Goal: Information Seeking & Learning: Learn about a topic

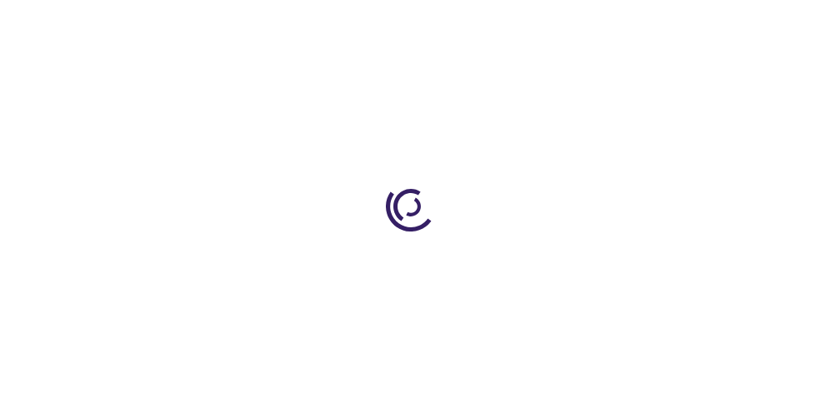
scroll to position [847, 0]
type input "0"
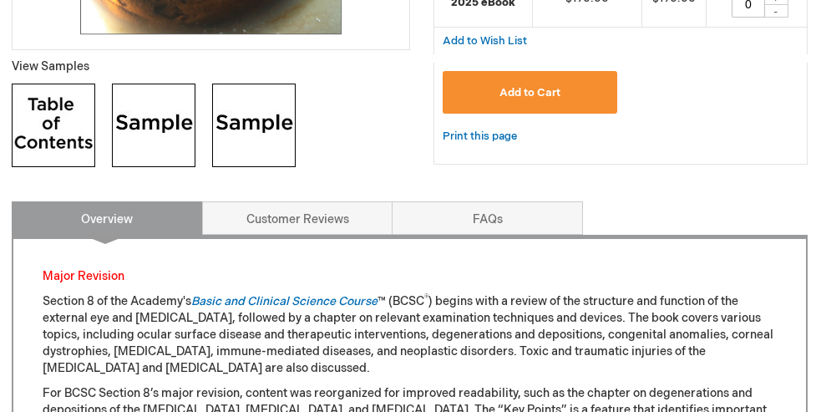
scroll to position [602, 1]
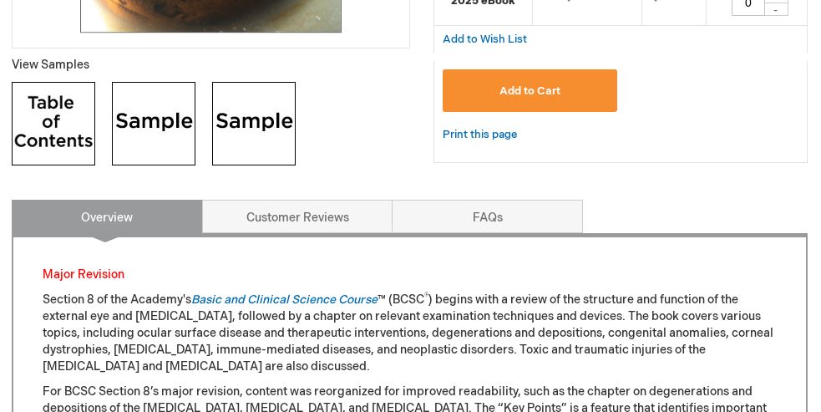
click at [159, 139] on img at bounding box center [153, 123] width 83 height 83
click at [251, 115] on img at bounding box center [253, 123] width 83 height 83
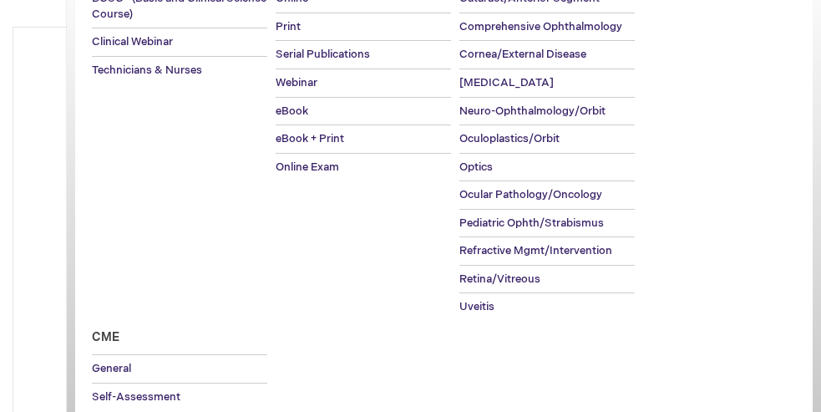
scroll to position [222, 0]
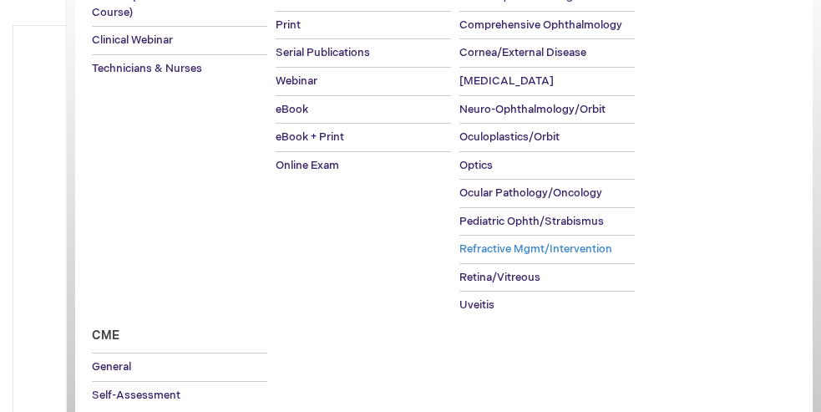
click at [501, 242] on span "Refractive Mgmt/Intervention" at bounding box center [535, 248] width 153 height 13
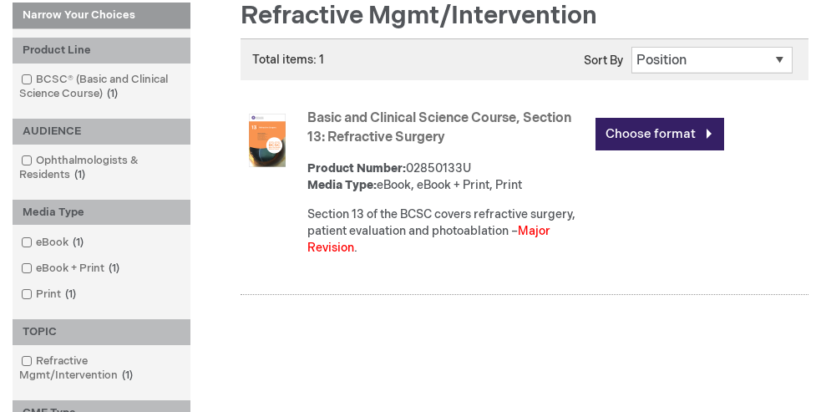
scroll to position [248, 0]
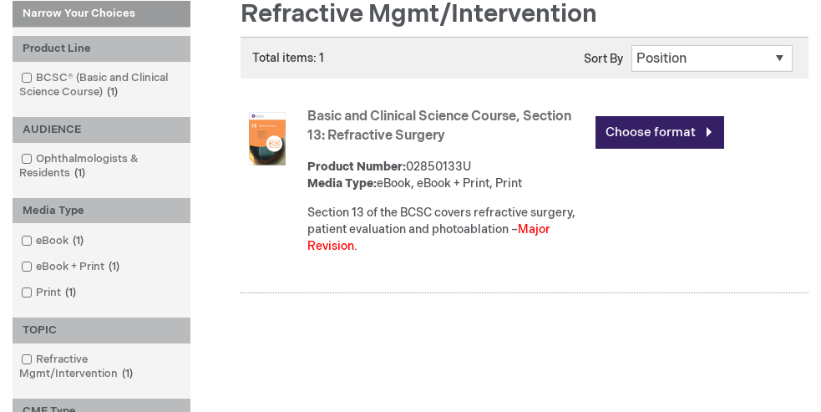
click at [368, 121] on link "Basic and Clinical Science Course, Section 13: Refractive Surgery" at bounding box center [439, 126] width 264 height 35
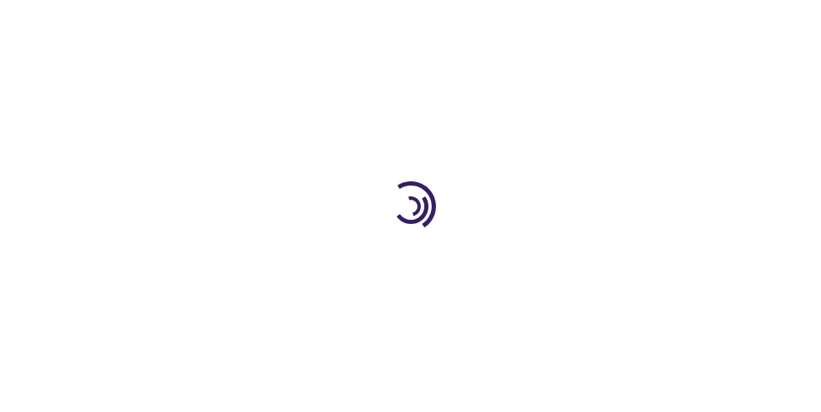
type input "0"
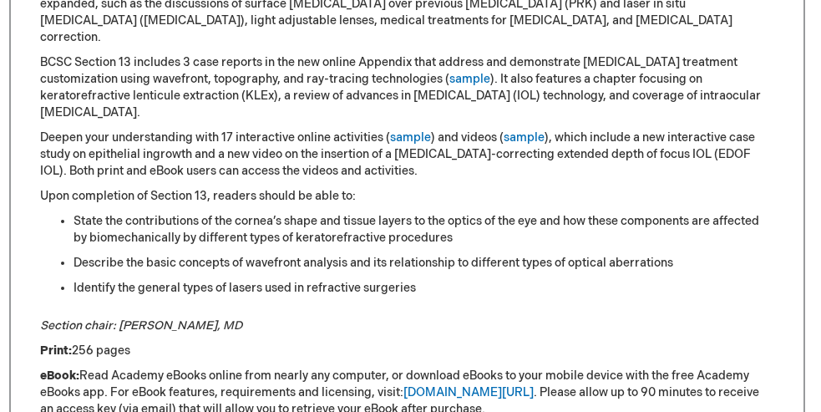
scroll to position [977, 3]
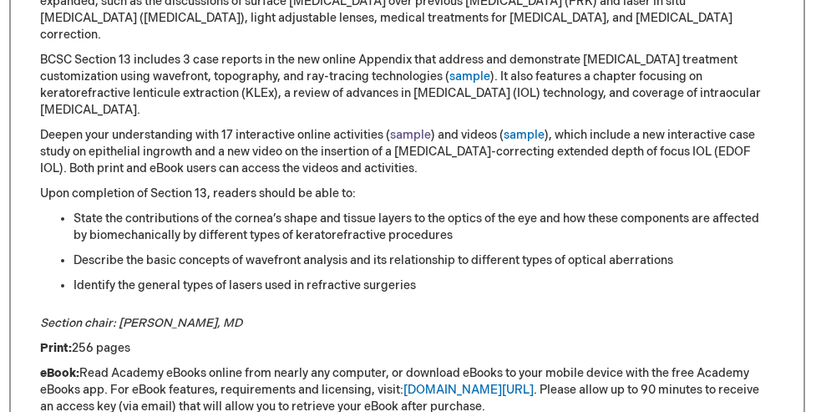
click at [407, 128] on link "sample" at bounding box center [410, 135] width 41 height 14
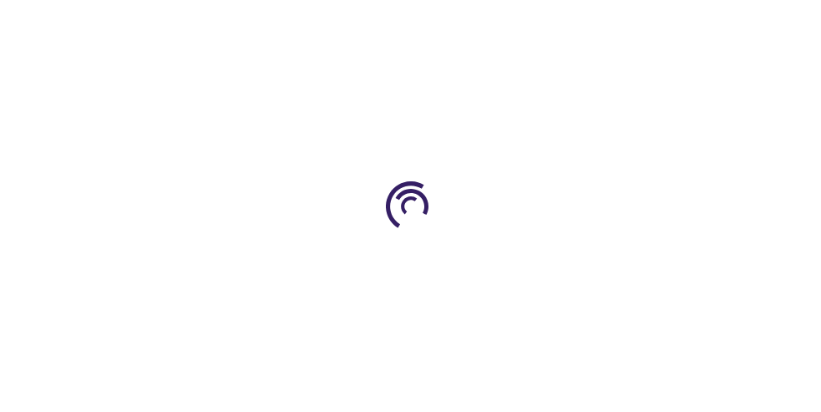
scroll to position [977, 3]
type input "0"
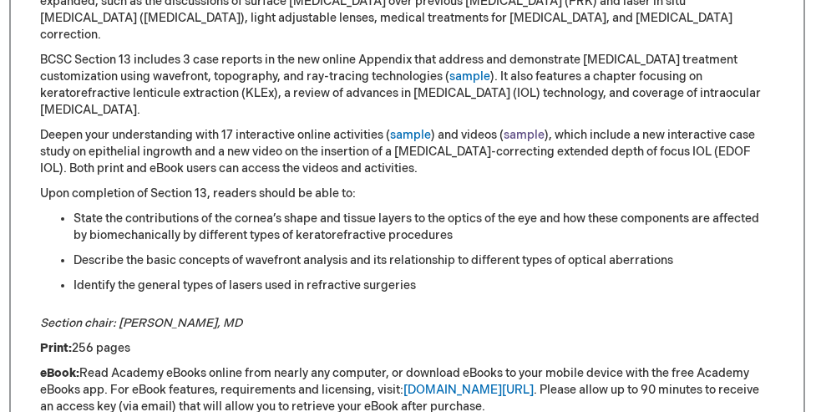
click at [526, 128] on link "sample" at bounding box center [523, 135] width 41 height 14
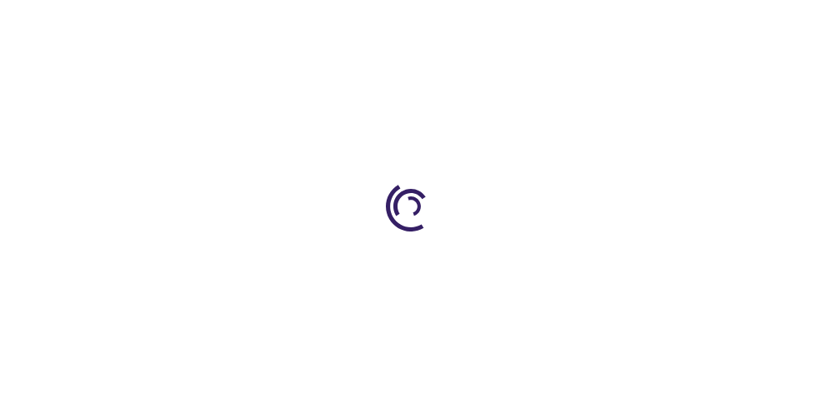
scroll to position [977, 3]
type input "0"
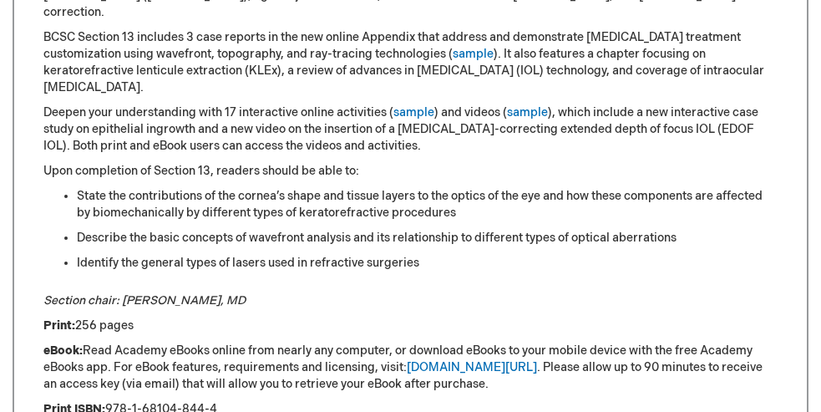
scroll to position [999, 3]
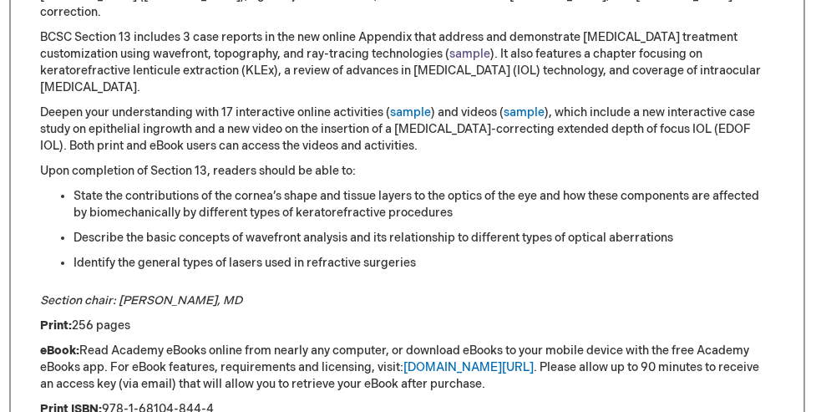
click at [449, 47] on link "sample" at bounding box center [469, 54] width 41 height 14
